Goal: Entertainment & Leisure: Consume media (video, audio)

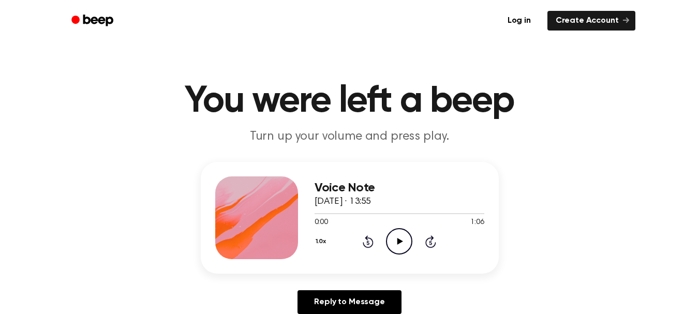
click at [400, 240] on icon at bounding box center [401, 241] width 6 height 7
click at [392, 240] on icon "Play Audio" at bounding box center [399, 241] width 26 height 26
click at [400, 241] on icon "Pause Audio" at bounding box center [399, 241] width 26 height 26
click at [400, 241] on icon at bounding box center [401, 241] width 6 height 7
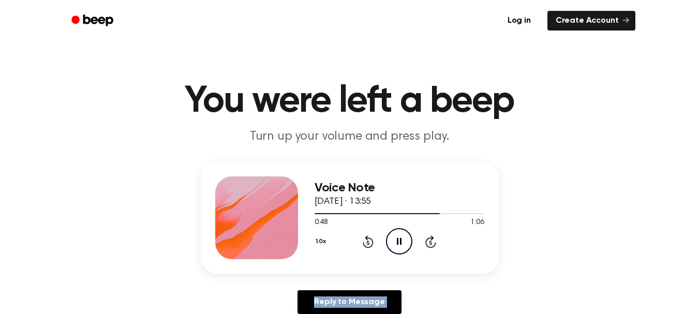
click at [400, 241] on icon "Pause Audio" at bounding box center [399, 241] width 26 height 26
click at [400, 241] on icon at bounding box center [401, 241] width 6 height 7
click at [400, 241] on icon "Pause Audio" at bounding box center [399, 241] width 26 height 26
click at [400, 241] on icon at bounding box center [401, 241] width 6 height 7
click at [400, 241] on icon "Pause Audio" at bounding box center [399, 241] width 26 height 26
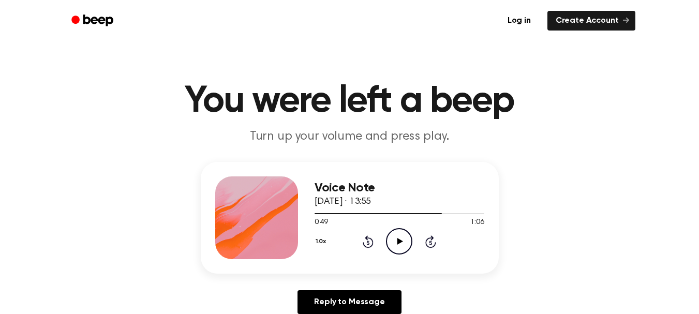
click at [400, 241] on icon at bounding box center [401, 241] width 6 height 7
click at [401, 239] on icon "Play Audio" at bounding box center [399, 241] width 26 height 26
click at [403, 241] on icon "Play Audio" at bounding box center [399, 241] width 26 height 26
click at [403, 241] on icon "Pause Audio" at bounding box center [399, 241] width 26 height 26
click at [403, 241] on icon "Play Audio" at bounding box center [399, 241] width 26 height 26
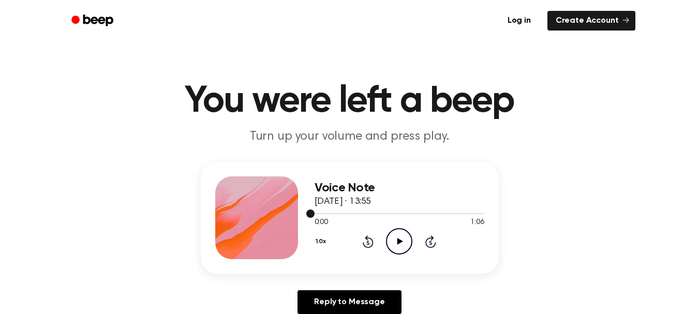
click at [441, 211] on div at bounding box center [400, 213] width 170 height 8
click at [383, 234] on div "1.0x Rewind 5 seconds Play Audio Skip 5 seconds" at bounding box center [400, 241] width 170 height 26
click at [396, 243] on icon "Play Audio" at bounding box center [399, 241] width 26 height 26
click at [395, 230] on circle at bounding box center [399, 241] width 25 height 25
